Goal: Task Accomplishment & Management: Manage account settings

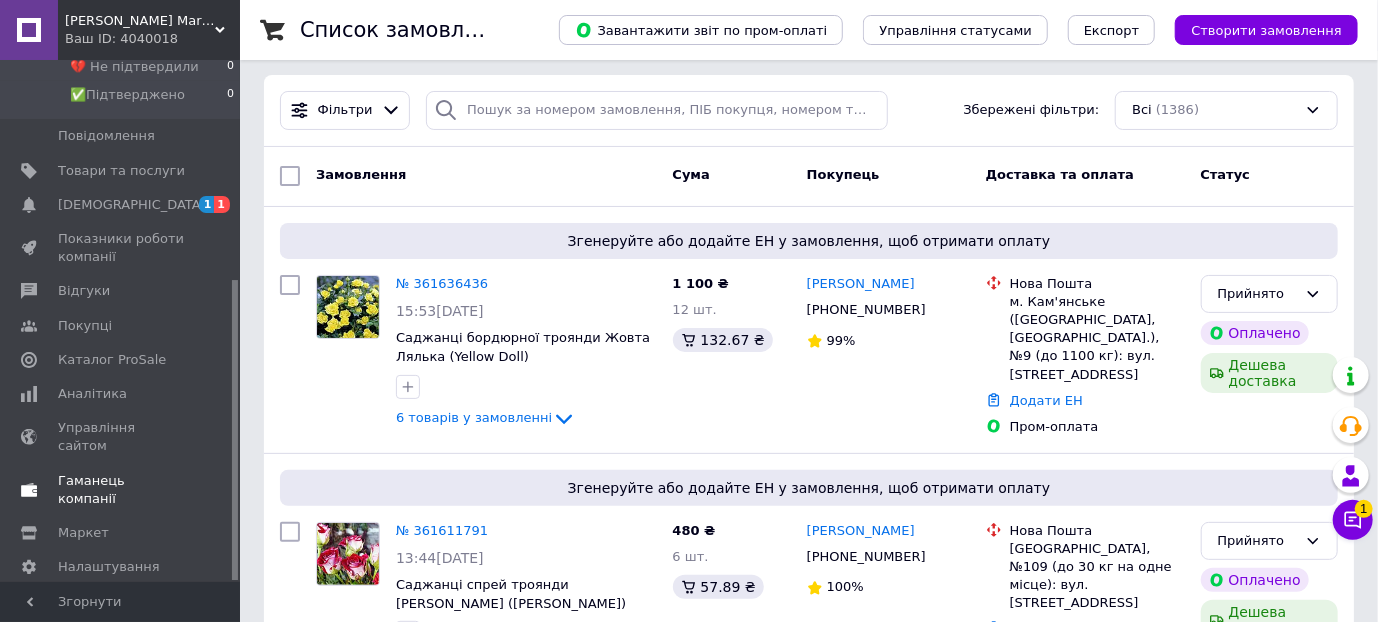
scroll to position [111, 0]
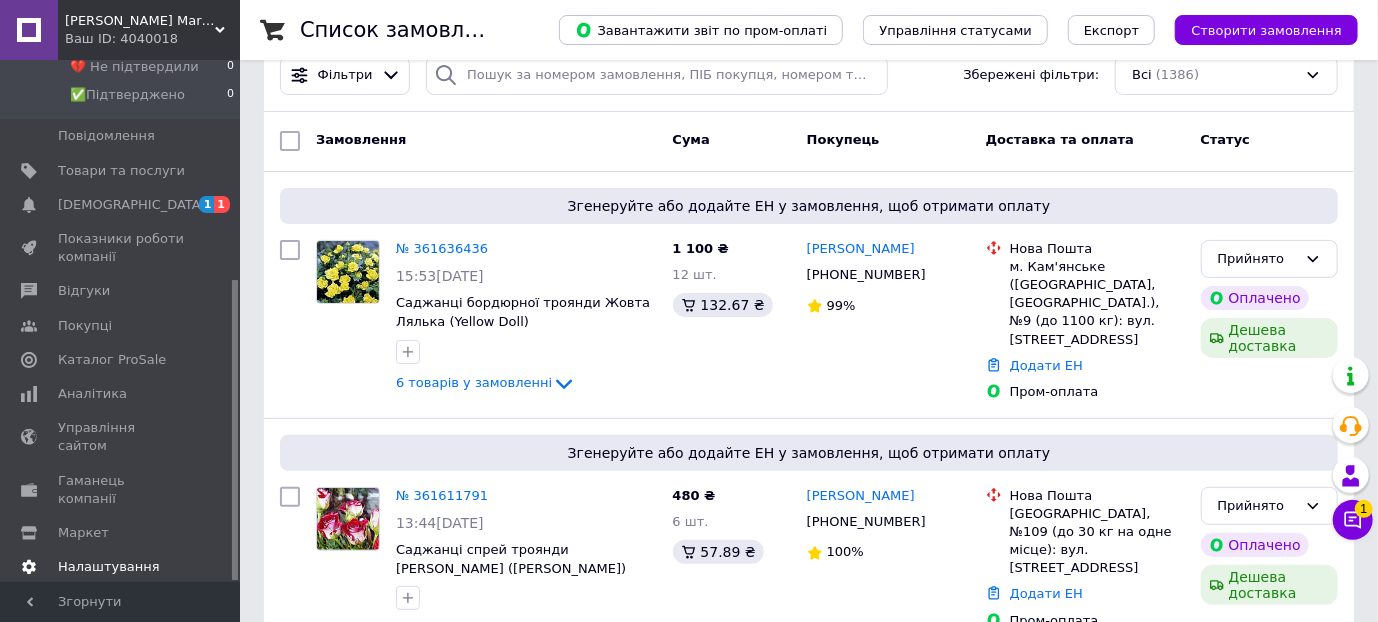
click at [122, 558] on span "Налаштування" at bounding box center [109, 567] width 102 height 18
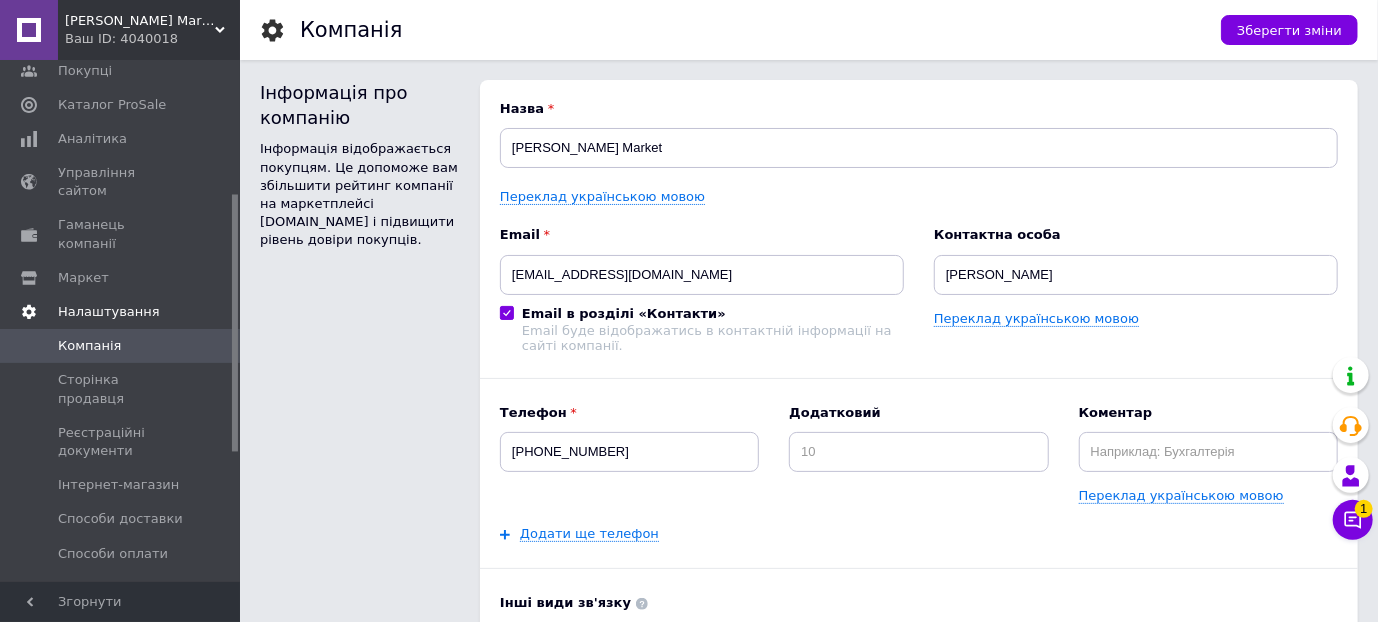
scroll to position [270, 0]
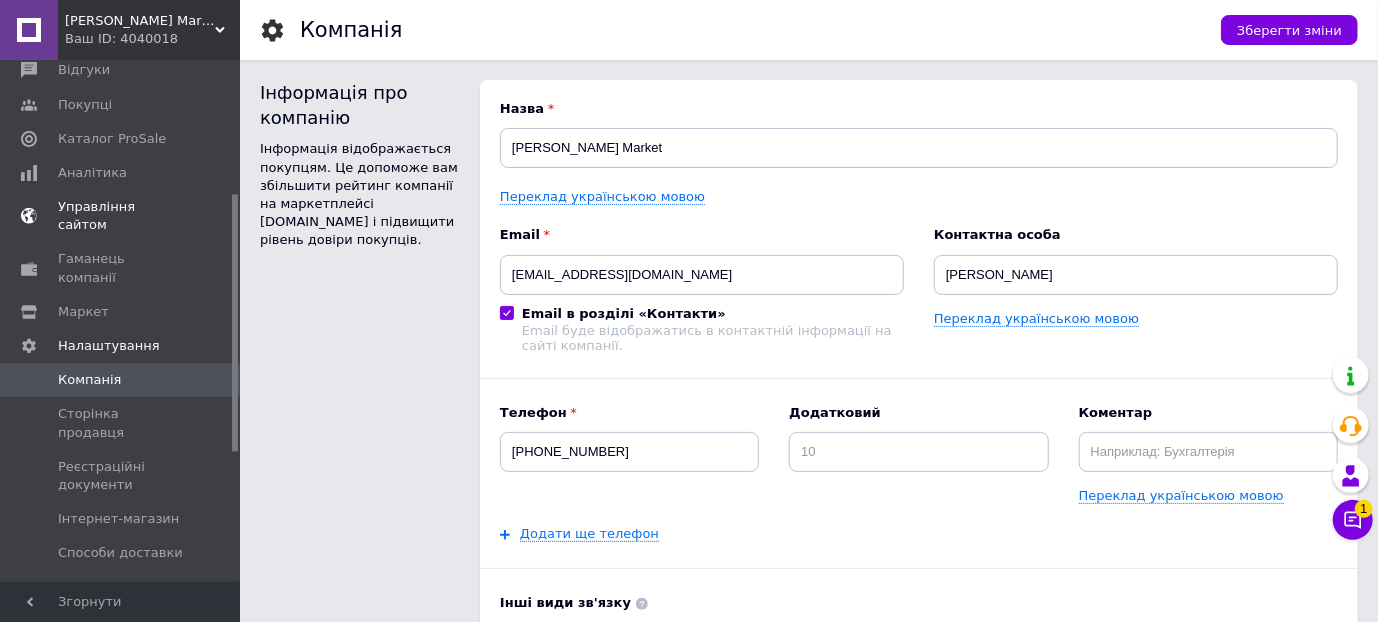
click at [153, 207] on span "Управління сайтом" at bounding box center [121, 216] width 127 height 36
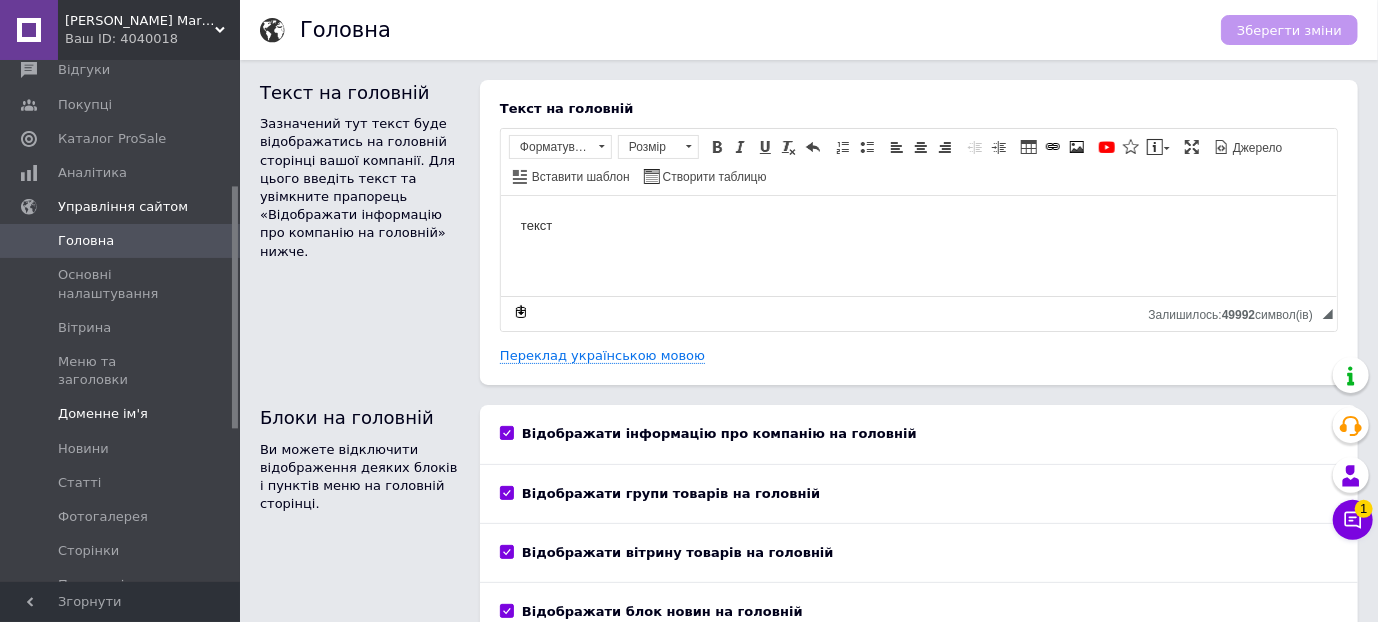
click at [127, 405] on span "Доменне ім'я" at bounding box center [103, 414] width 90 height 18
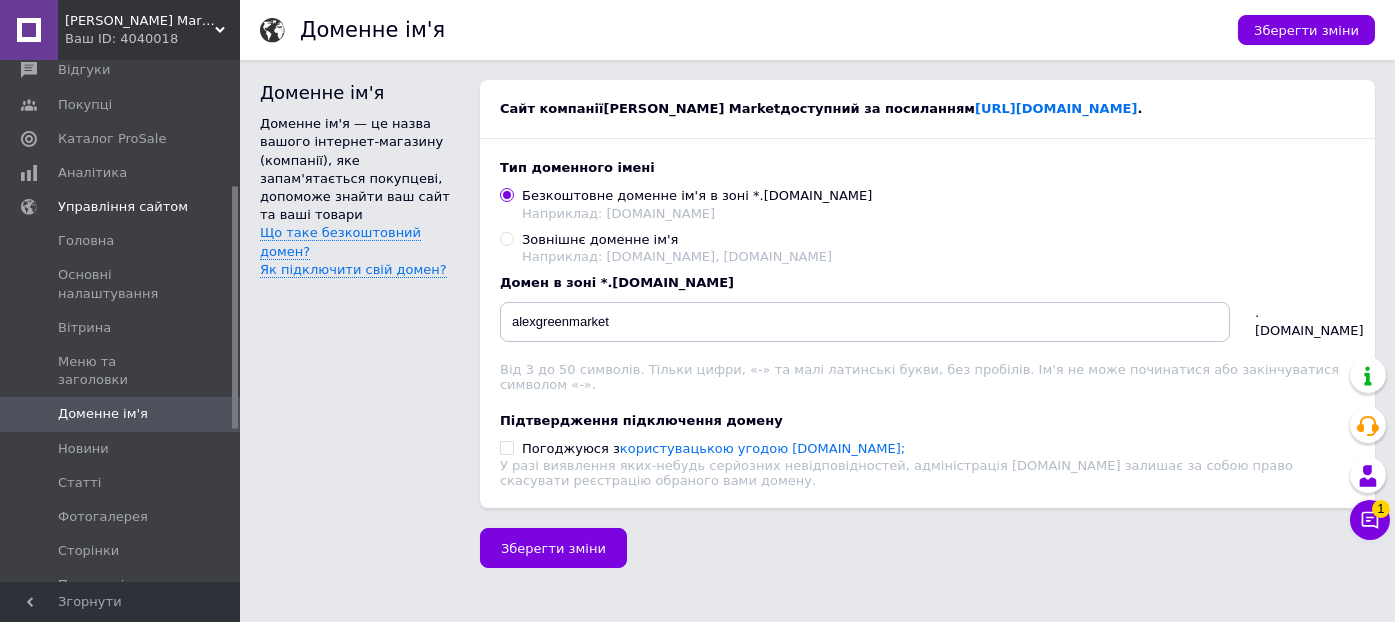
click at [511, 239] on input "Зовнішнє доменне ім'я Наприклад: [DOMAIN_NAME], [DOMAIN_NAME]" at bounding box center [506, 238] width 13 height 13
radio input "true"
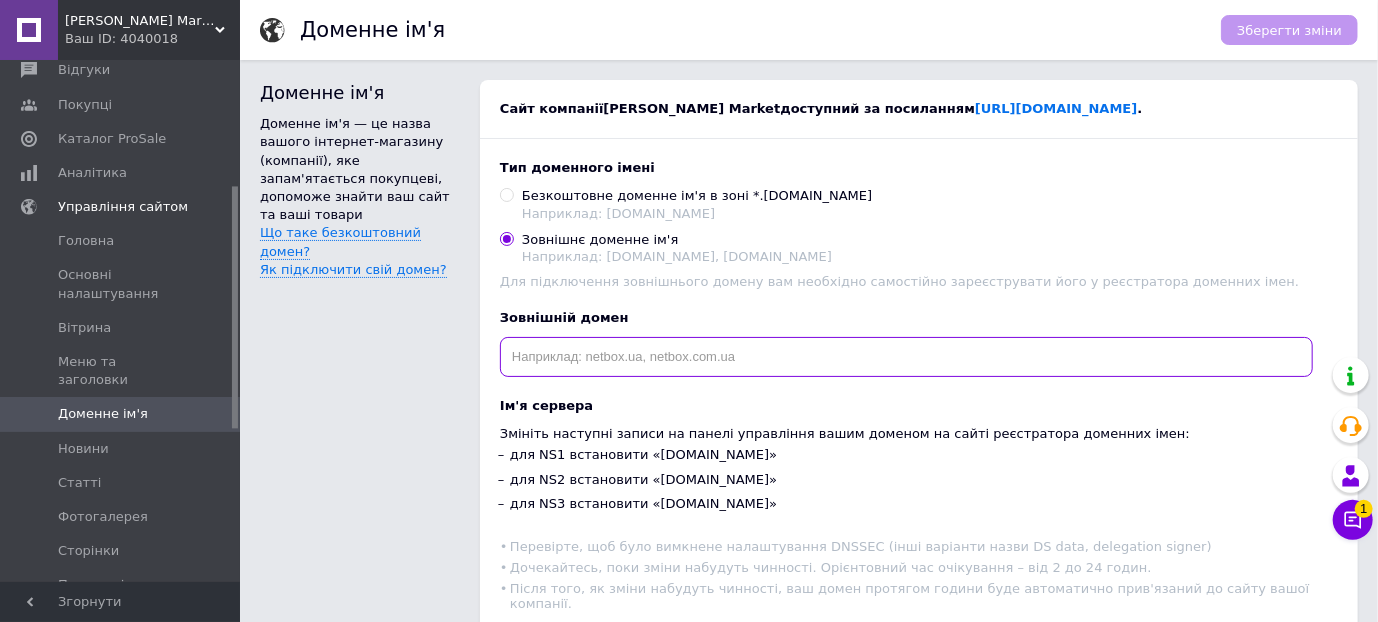
click at [605, 366] on input "text" at bounding box center [906, 357] width 813 height 40
paste input "[DOMAIN_NAME]"
type input "[DOMAIN_NAME]"
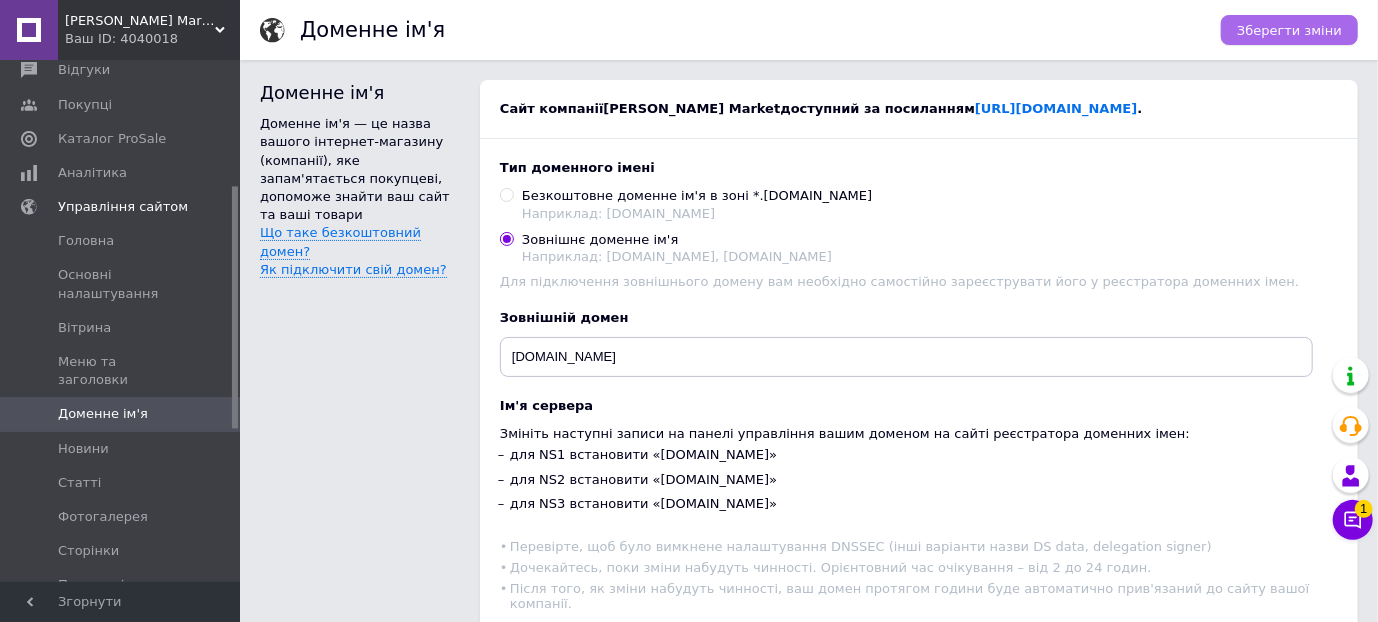
click at [1273, 24] on span "Зберегти зміни" at bounding box center [1289, 30] width 105 height 15
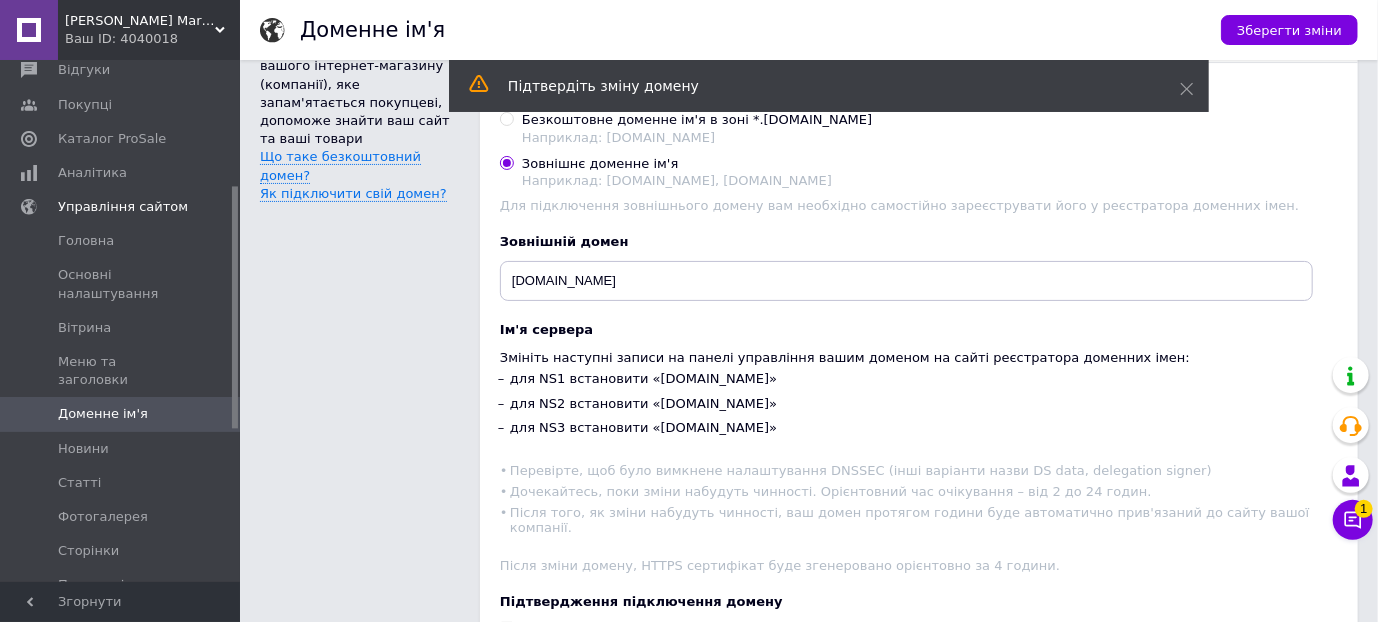
scroll to position [203, 0]
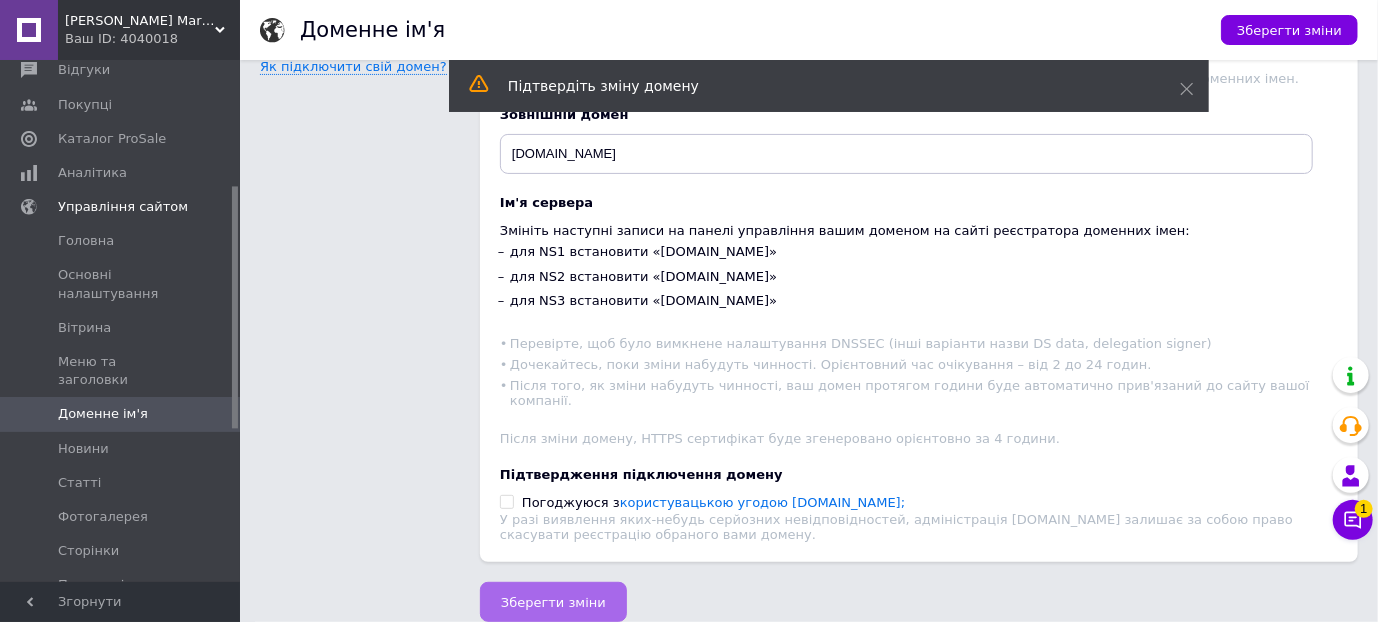
click at [549, 599] on span "Зберегти зміни" at bounding box center [553, 602] width 105 height 15
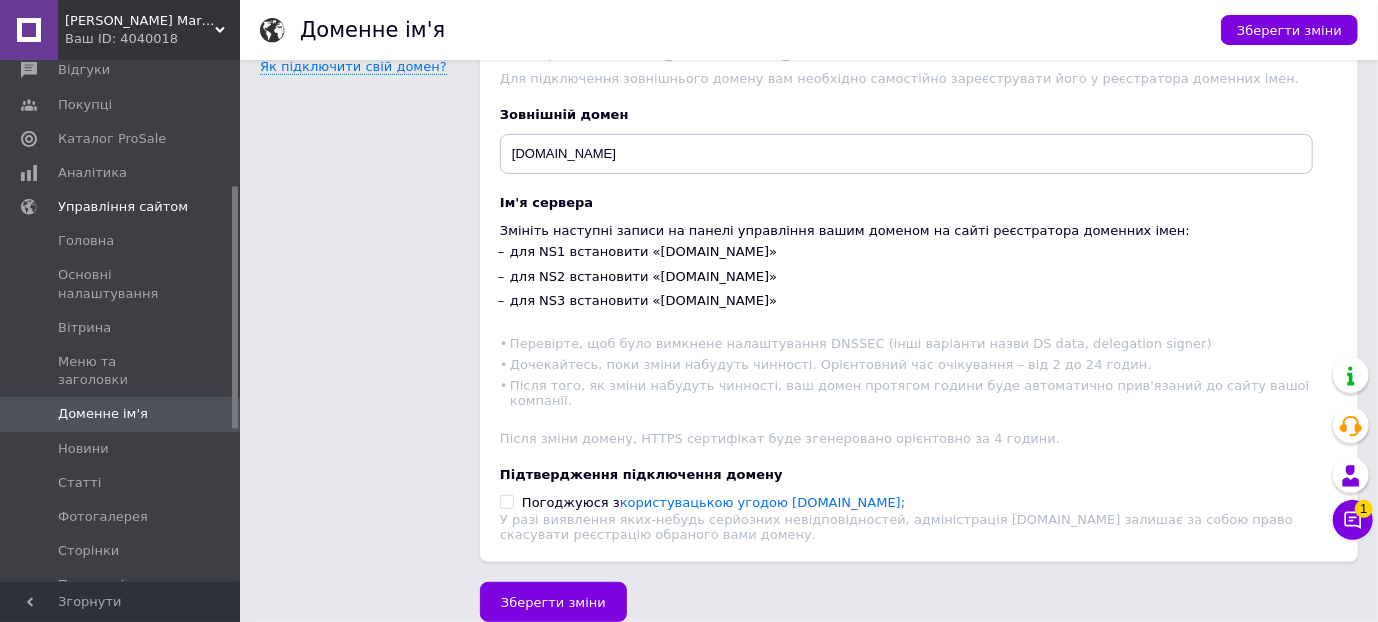
click at [506, 501] on input "Погоджуюся з користувацькою угодою [DOMAIN_NAME];" at bounding box center [506, 501] width 13 height 13
checkbox input "true"
click at [543, 601] on span "Зберегти зміни" at bounding box center [553, 602] width 105 height 15
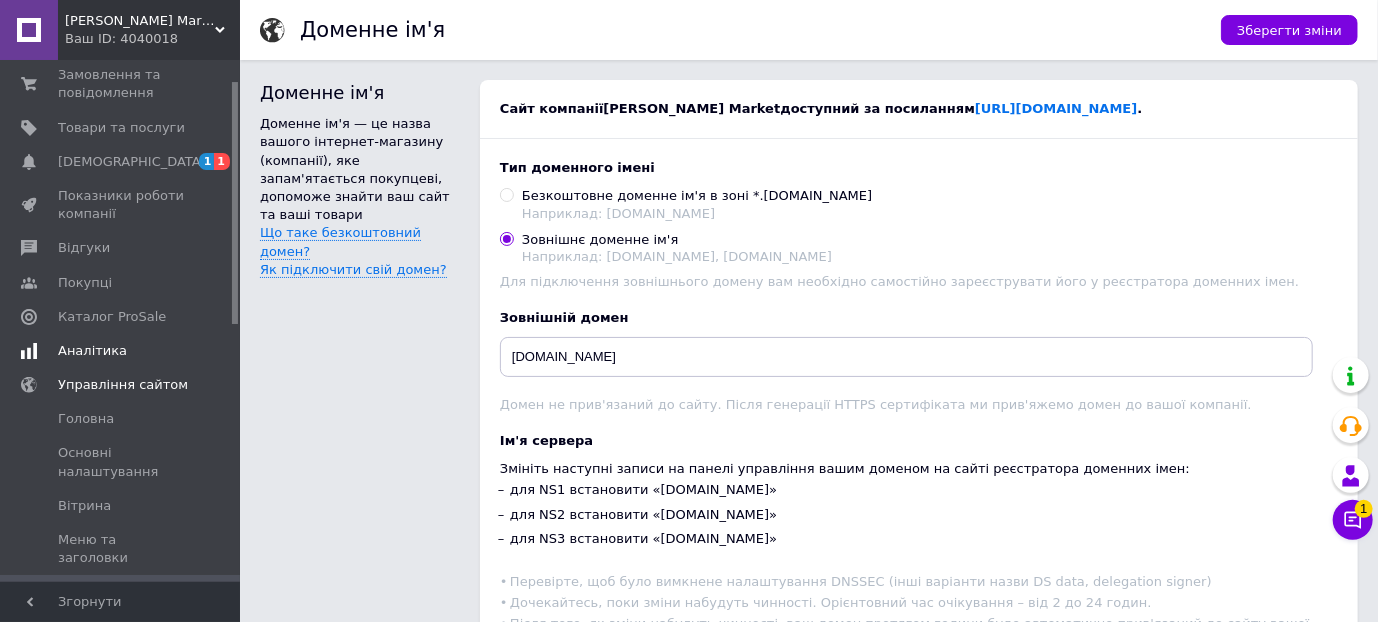
scroll to position [43, 0]
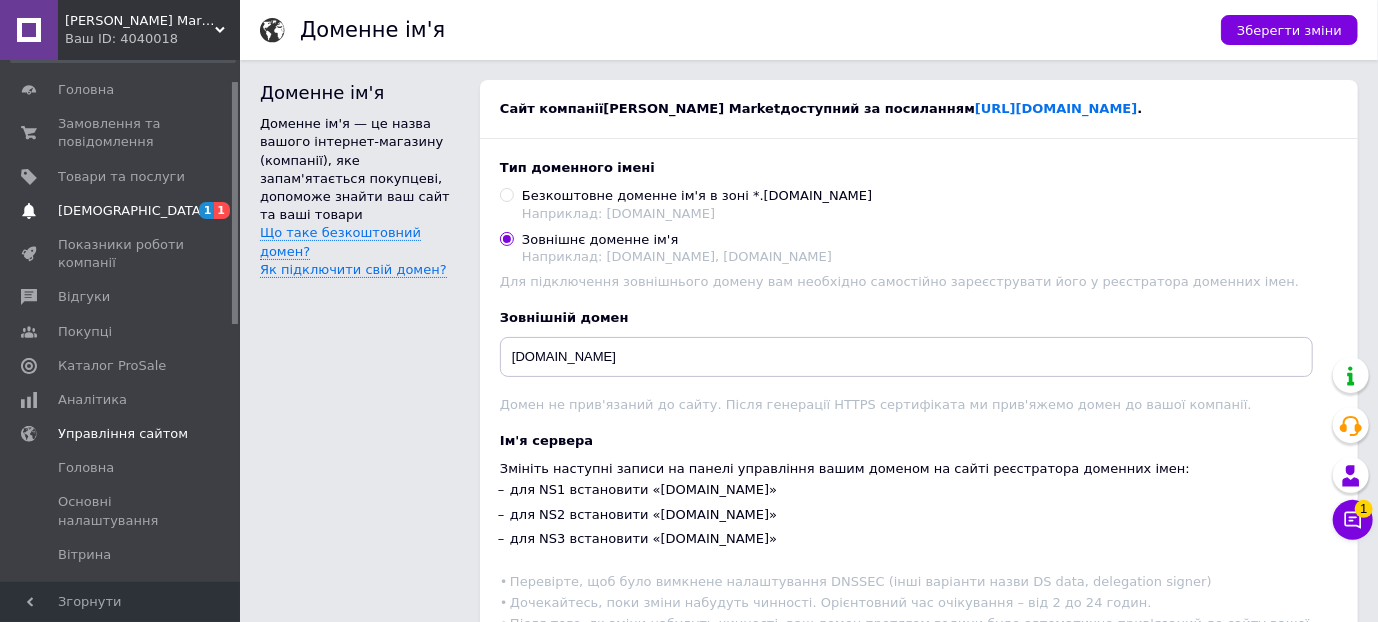
click at [123, 205] on span "[DEMOGRAPHIC_DATA]" at bounding box center [132, 211] width 148 height 18
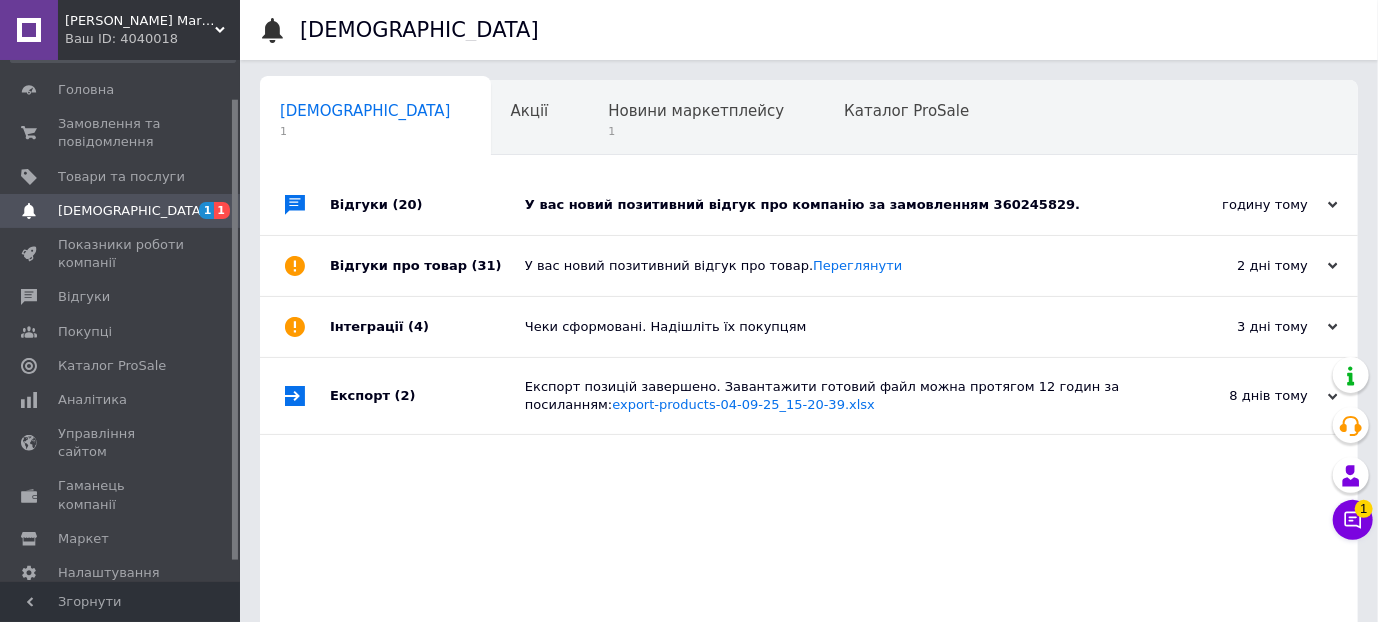
click at [811, 216] on div "У вас новий позитивний відгук про компанію за замовленням 360245829." at bounding box center [831, 205] width 613 height 60
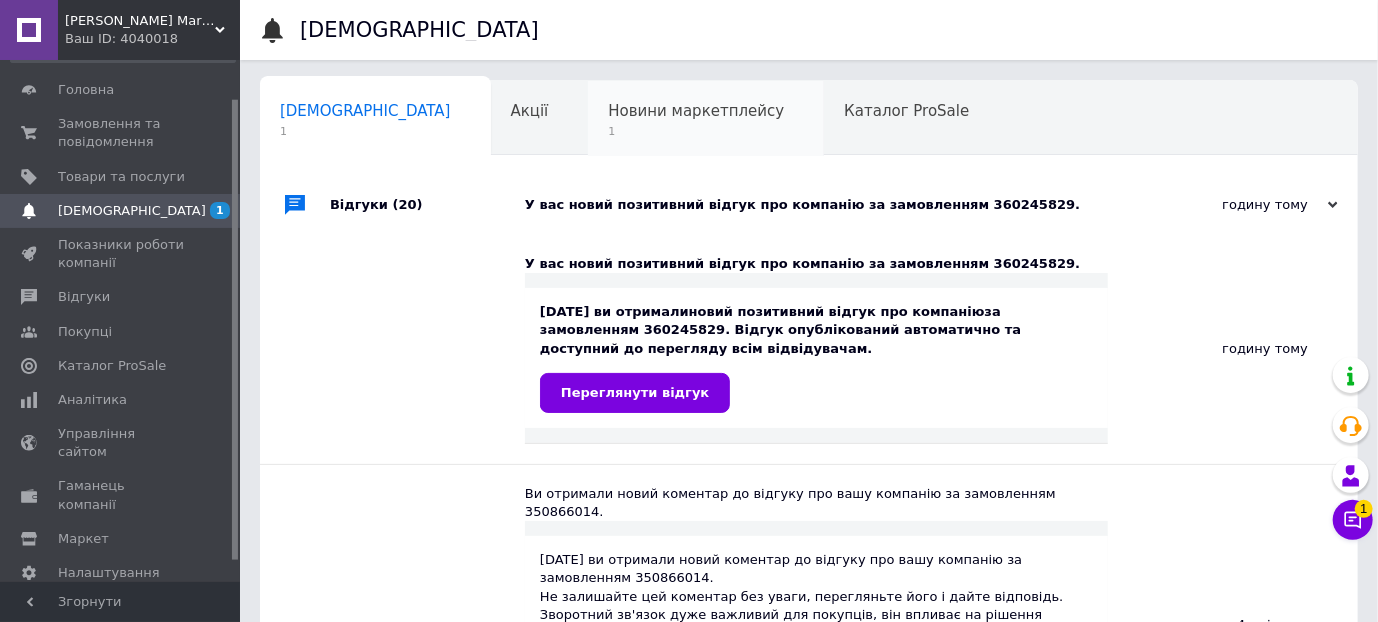
click at [624, 129] on span "1" at bounding box center [696, 131] width 176 height 15
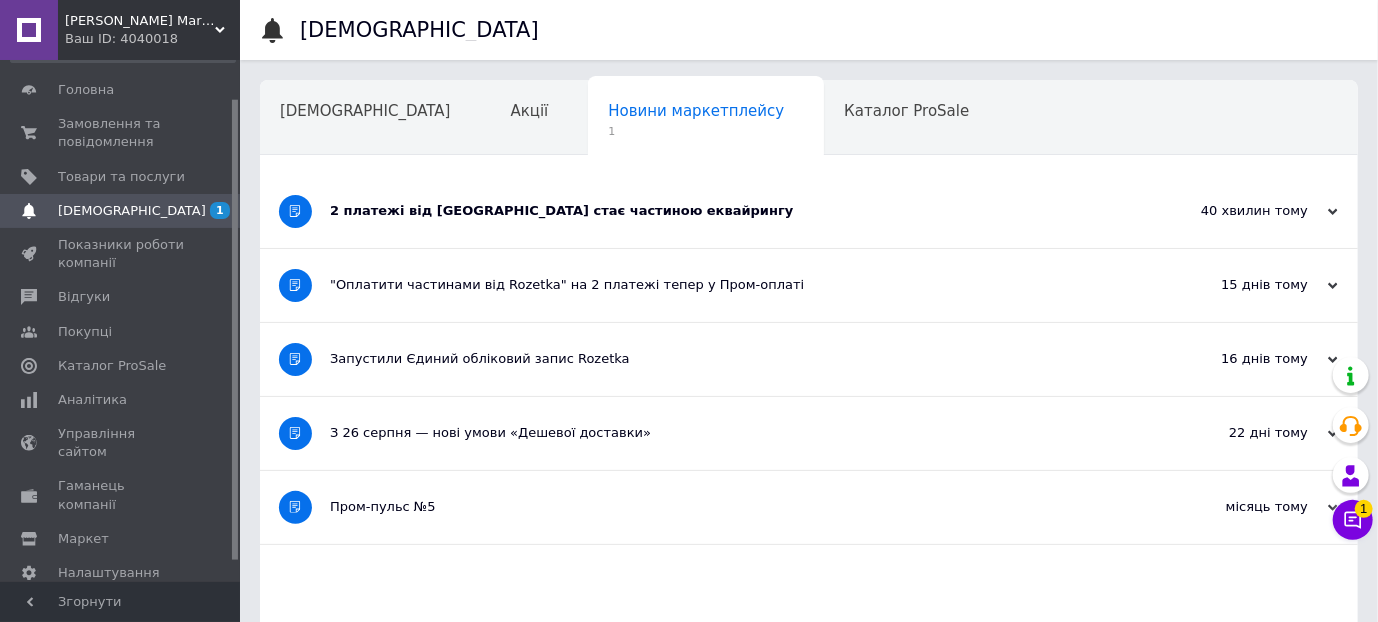
click at [696, 222] on div "2 платежі від [GEOGRAPHIC_DATA] стає частиною еквайрингу" at bounding box center [734, 211] width 808 height 73
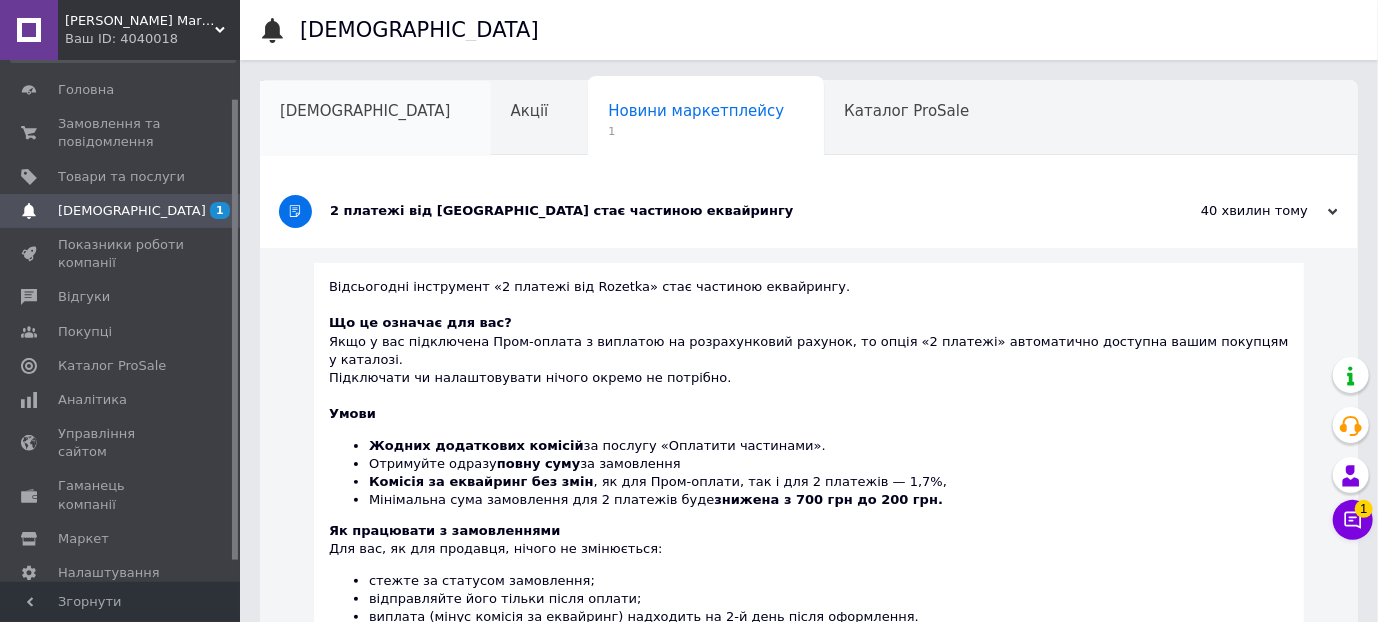
click at [310, 111] on span "[DEMOGRAPHIC_DATA]" at bounding box center [365, 111] width 171 height 18
